Goal: Task Accomplishment & Management: Manage account settings

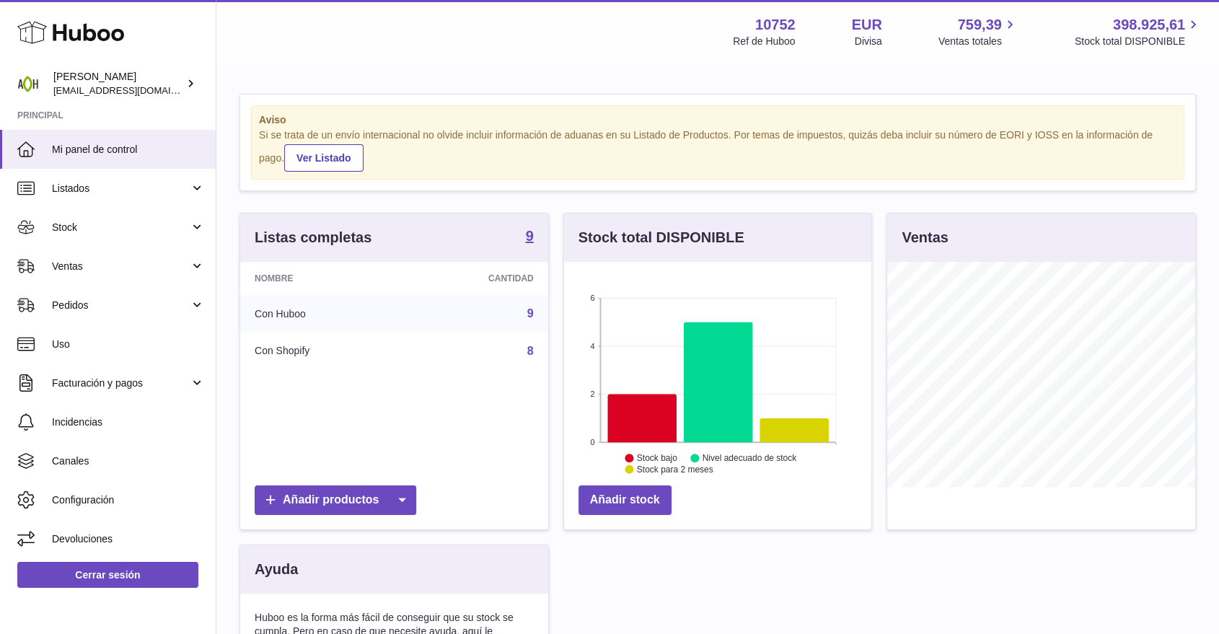
scroll to position [225, 307]
click at [87, 236] on link "Stock" at bounding box center [108, 227] width 216 height 39
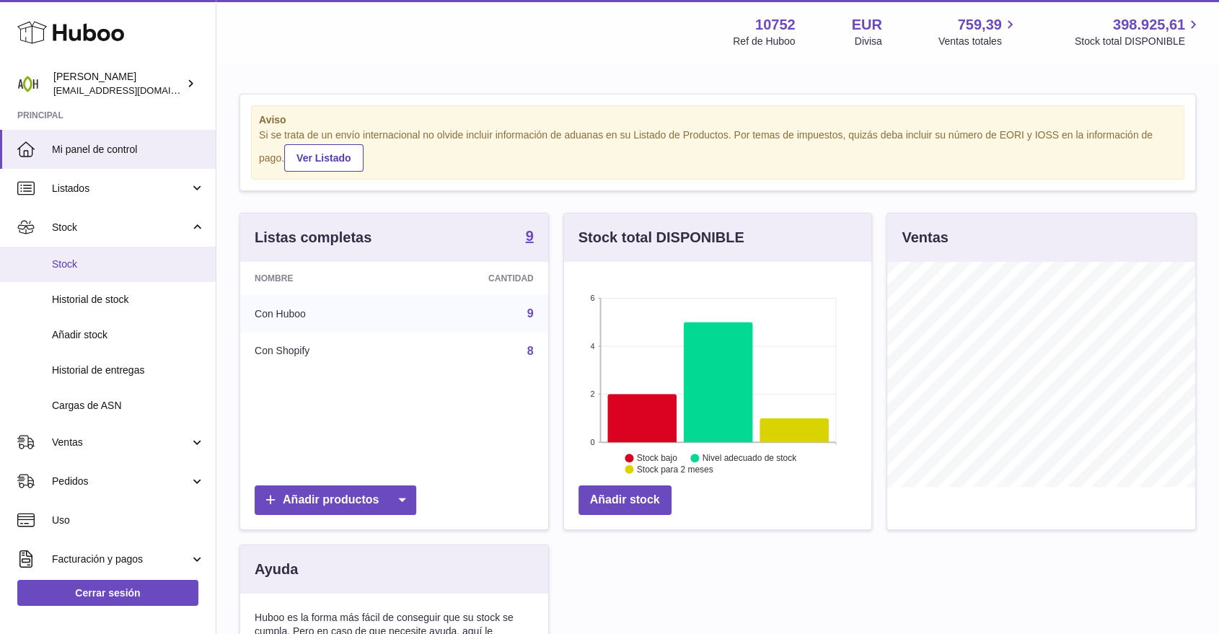
click at [87, 264] on span "Stock" at bounding box center [128, 264] width 153 height 14
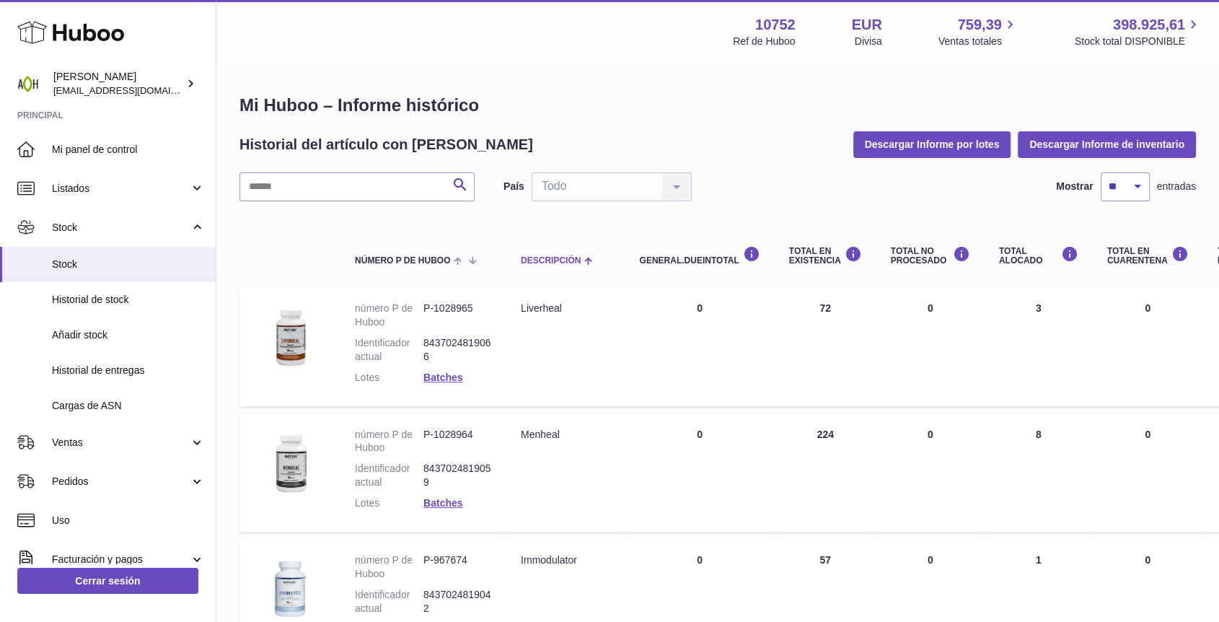
click at [553, 256] on span "Descripción" at bounding box center [551, 260] width 60 height 9
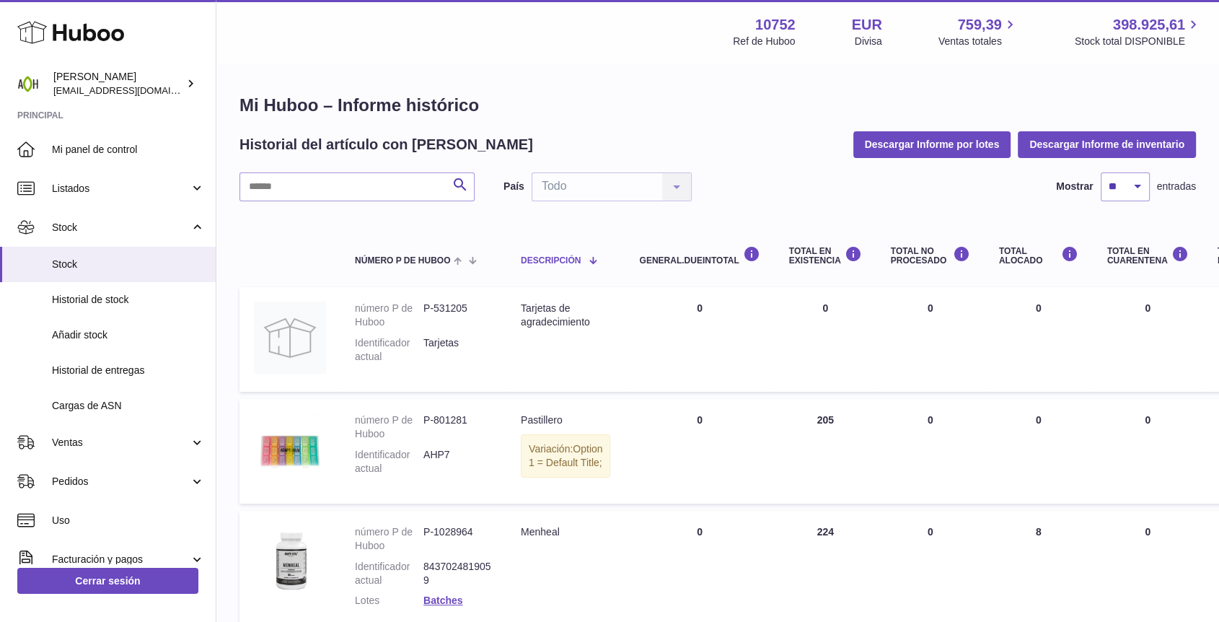
click at [553, 256] on span "Descripción" at bounding box center [551, 260] width 60 height 9
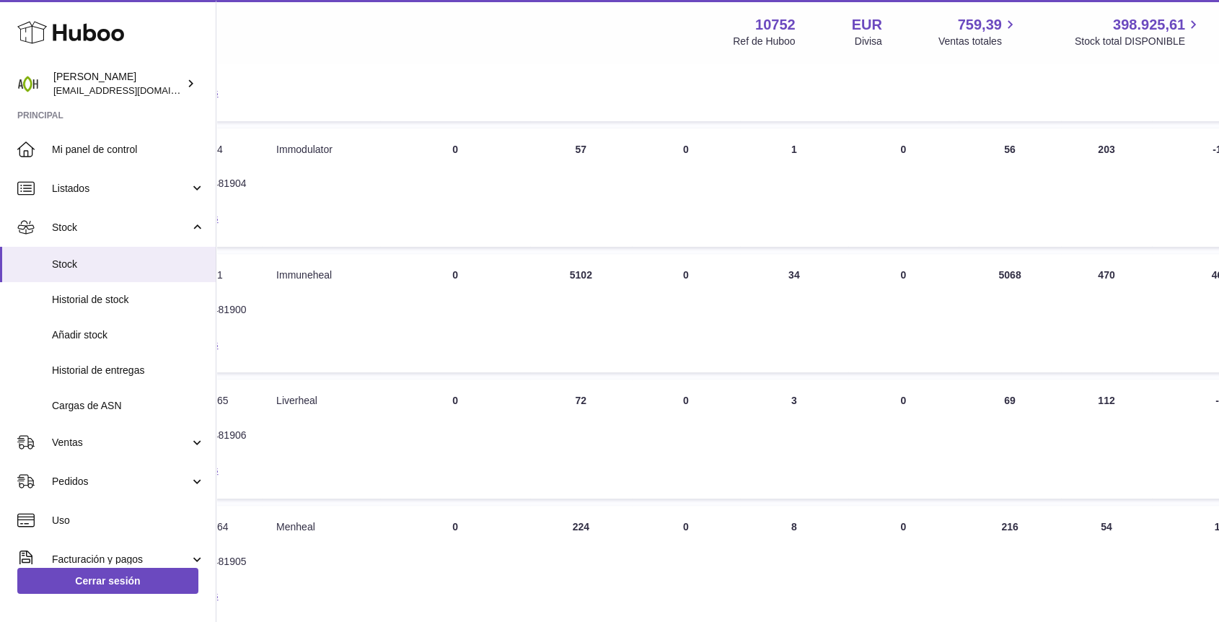
scroll to position [560, 244]
